Goal: Task Accomplishment & Management: Manage account settings

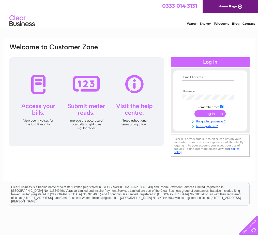
click at [194, 84] on input "text" at bounding box center [208, 83] width 52 height 6
type input "[EMAIL_ADDRESS][DOMAIN_NAME]"
click at [220, 107] on input "checkbox" at bounding box center [221, 106] width 3 height 3
checkbox input "false"
click at [212, 113] on input "submit" at bounding box center [209, 113] width 31 height 7
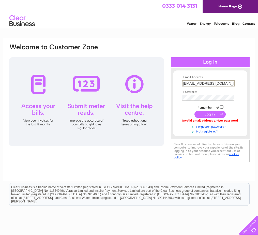
click at [184, 82] on input "[EMAIL_ADDRESS][DOMAIN_NAME]" at bounding box center [208, 83] width 53 height 6
click at [207, 115] on input "submit" at bounding box center [209, 113] width 31 height 7
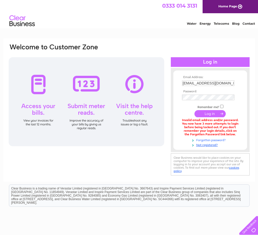
click at [212, 139] on link "Forgotten password?" at bounding box center [211, 139] width 58 height 5
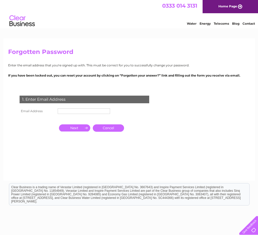
click at [70, 106] on td "1. Enter Email Address" at bounding box center [84, 98] width 132 height 16
click at [70, 109] on input "text" at bounding box center [84, 111] width 52 height 6
type input "[EMAIL_ADDRESS][DOMAIN_NAME]"
click at [75, 127] on input "button" at bounding box center [74, 127] width 31 height 7
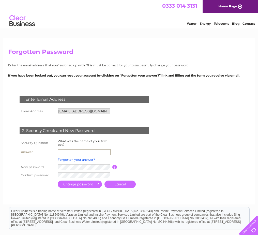
click at [78, 151] on input "text" at bounding box center [84, 152] width 53 height 6
click at [88, 159] on link "Forgotten your answer?" at bounding box center [76, 159] width 37 height 4
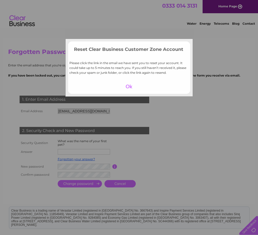
click at [130, 85] on div at bounding box center [128, 86] width 31 height 7
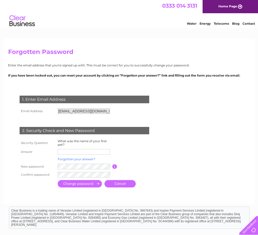
click at [82, 158] on link "Forgotten your answer?" at bounding box center [76, 159] width 37 height 4
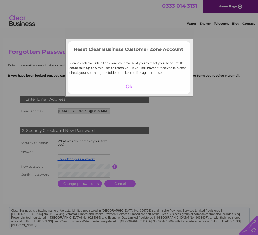
click at [129, 84] on div at bounding box center [128, 86] width 31 height 7
